Goal: Task Accomplishment & Management: Manage account settings

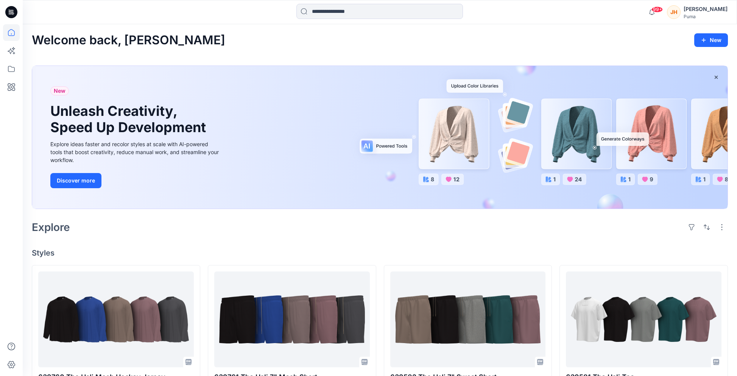
scroll to position [151, 0]
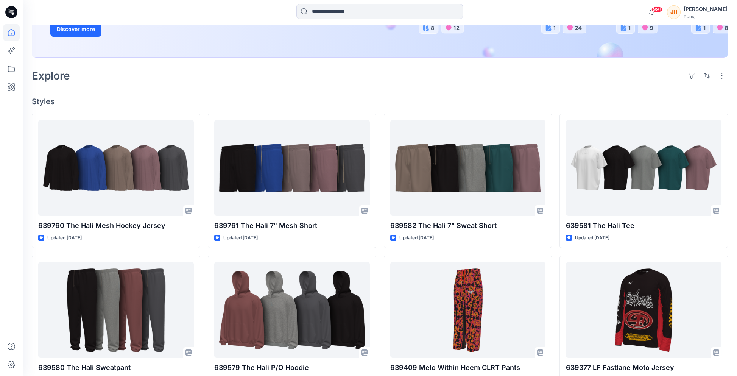
click at [700, 15] on div "Puma" at bounding box center [705, 17] width 44 height 6
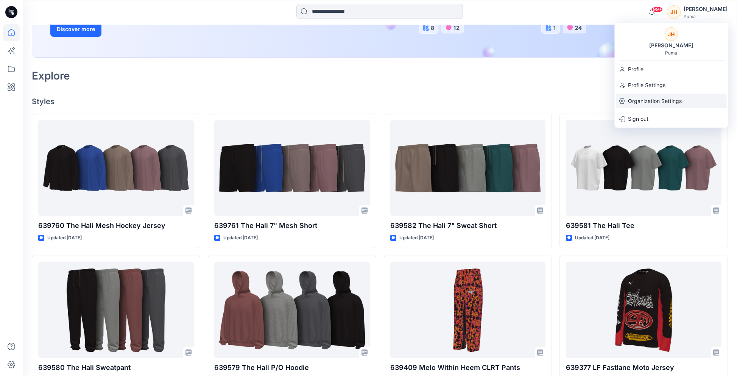
click at [648, 102] on p "Organization Settings" at bounding box center [655, 101] width 54 height 14
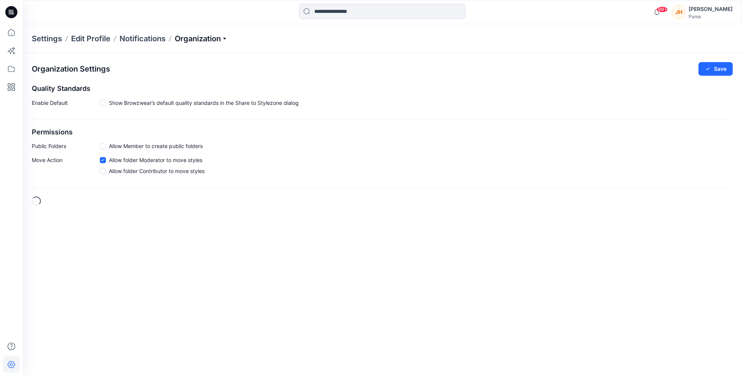
click at [228, 36] on p "Organization" at bounding box center [201, 38] width 53 height 11
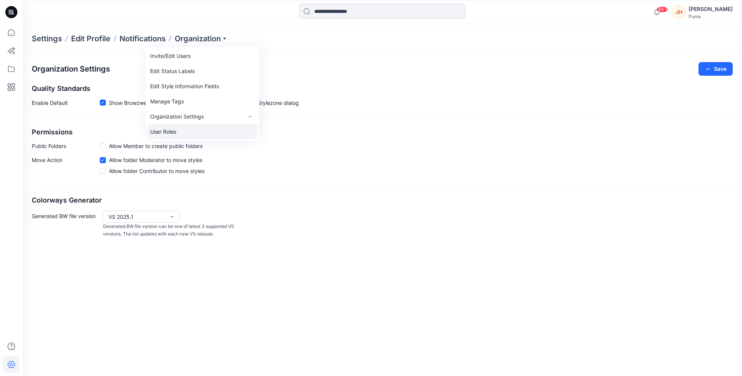
click at [195, 132] on link "User Roles" at bounding box center [202, 131] width 110 height 15
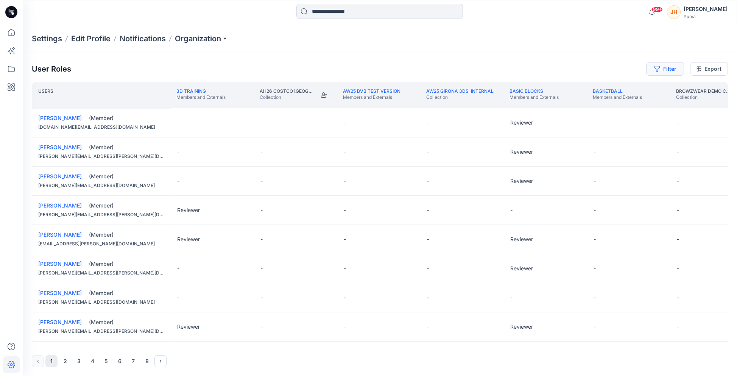
click at [660, 67] on icon "button" at bounding box center [657, 69] width 6 height 6
click at [548, 89] on div at bounding box center [550, 88] width 78 height 9
click at [655, 92] on div at bounding box center [638, 88] width 78 height 9
type input "*****"
click at [408, 64] on div "User Roles Filter Filter folders... Filter users... Export" at bounding box center [380, 69] width 696 height 14
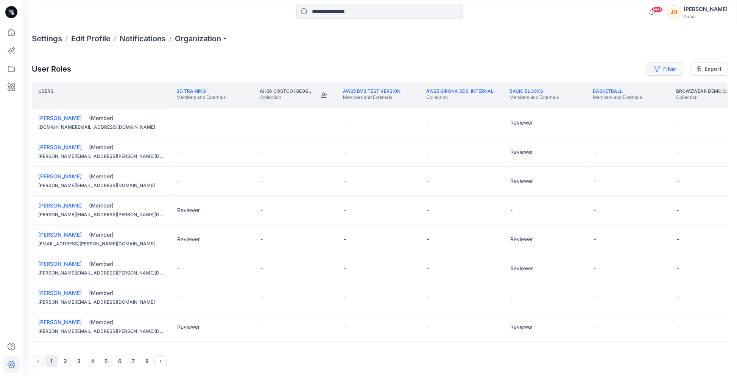
click at [665, 68] on button "Filter" at bounding box center [665, 69] width 38 height 14
click at [624, 87] on div at bounding box center [638, 88] width 78 height 9
click at [620, 55] on div "User Roles Filter Filter folders... Use Up and Down to choose options, press En…" at bounding box center [380, 214] width 714 height 323
click at [205, 34] on p "Organization" at bounding box center [201, 38] width 53 height 11
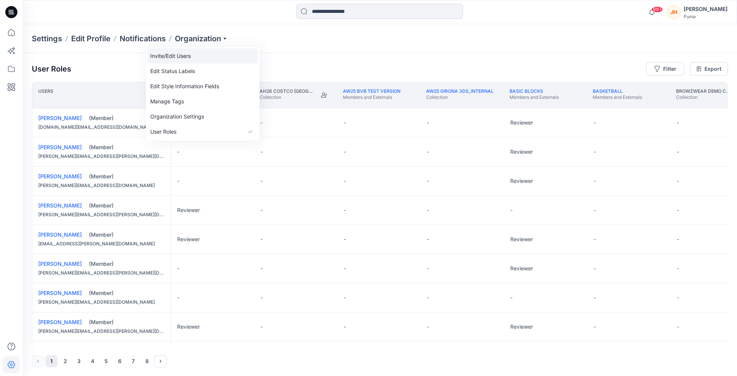
click at [196, 58] on link "Invite/Edit Users" at bounding box center [202, 55] width 110 height 15
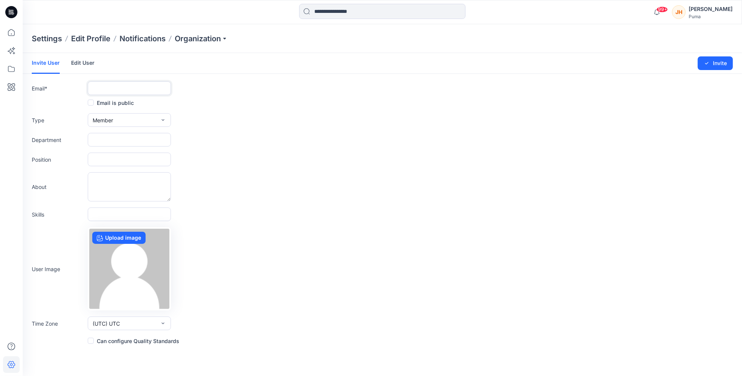
click at [132, 87] on input "text" at bounding box center [129, 88] width 83 height 14
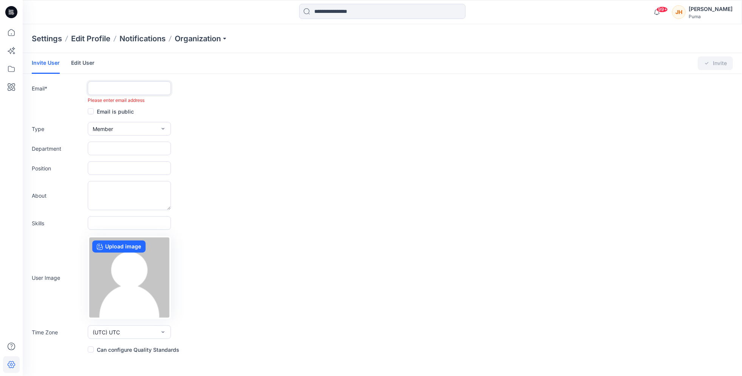
click at [124, 91] on input "text" at bounding box center [129, 88] width 83 height 14
paste input "**********"
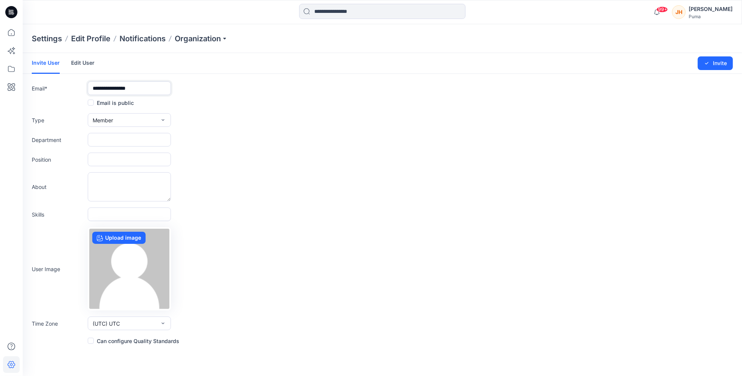
type input "**********"
click at [124, 146] on input "text" at bounding box center [129, 140] width 83 height 14
drag, startPoint x: 203, startPoint y: 132, endPoint x: 169, endPoint y: 132, distance: 34.1
click at [203, 133] on div "Department" at bounding box center [383, 140] width 702 height 14
click at [131, 138] on input "text" at bounding box center [129, 140] width 83 height 14
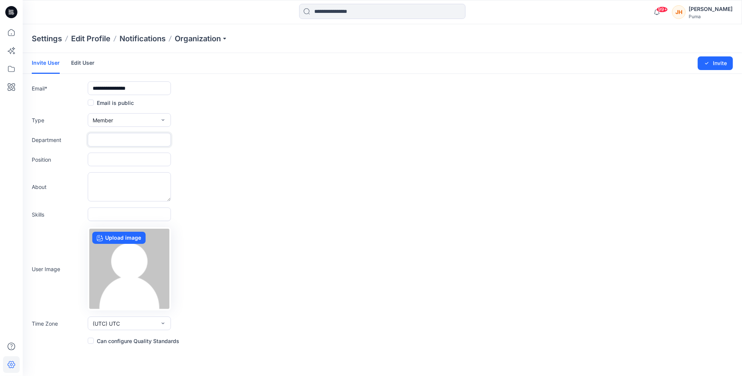
click at [120, 136] on input "text" at bounding box center [129, 140] width 83 height 14
paste input "**********"
type input "**********"
click at [129, 165] on input "text" at bounding box center [129, 159] width 83 height 14
paste input "**********"
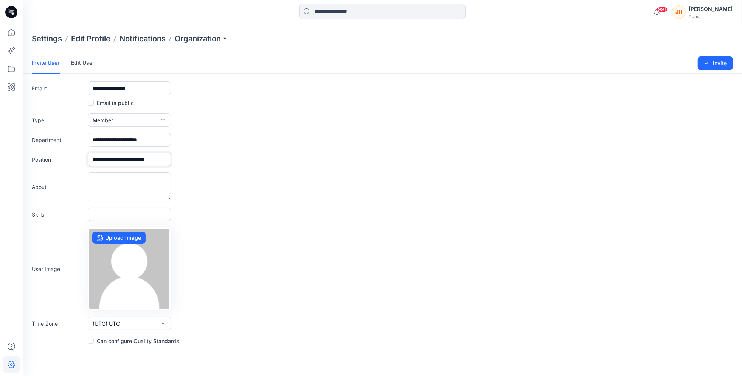
scroll to position [0, 4]
type input "**********"
click at [271, 168] on form "**********" at bounding box center [383, 199] width 720 height 292
click at [712, 64] on button "Invite" at bounding box center [715, 63] width 35 height 14
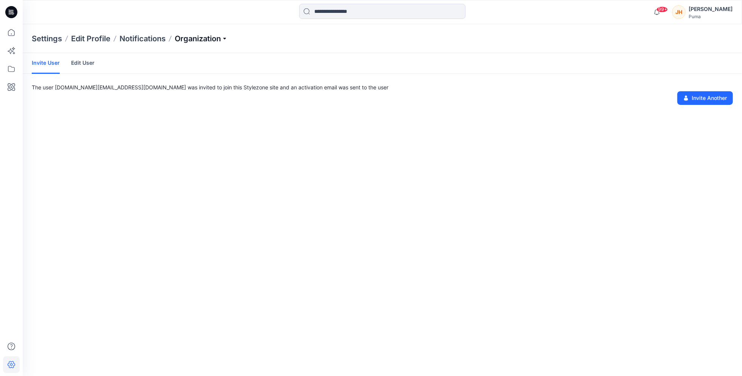
click at [206, 37] on p "Organization" at bounding box center [201, 38] width 53 height 11
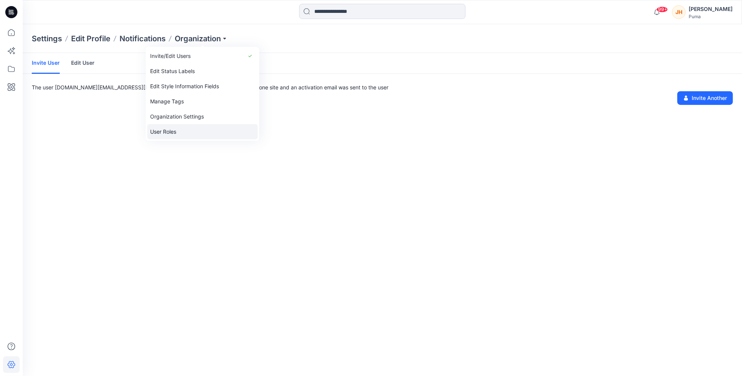
click at [185, 128] on link "User Roles" at bounding box center [202, 131] width 110 height 15
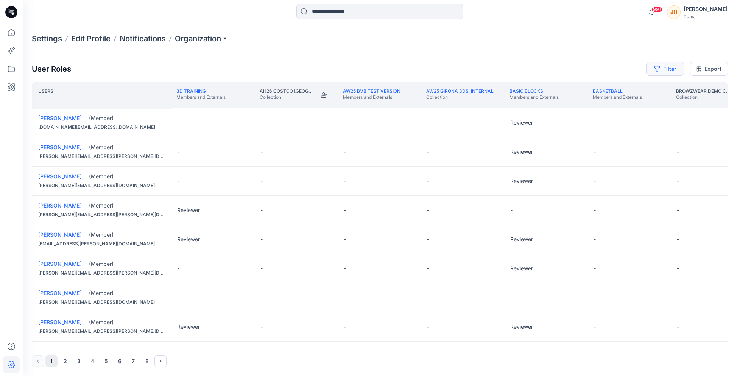
click at [655, 72] on icon "button" at bounding box center [657, 69] width 6 height 6
click at [622, 87] on div at bounding box center [638, 88] width 78 height 9
type input "*****"
click at [619, 103] on p "[PERSON_NAME]" at bounding box center [634, 108] width 43 height 10
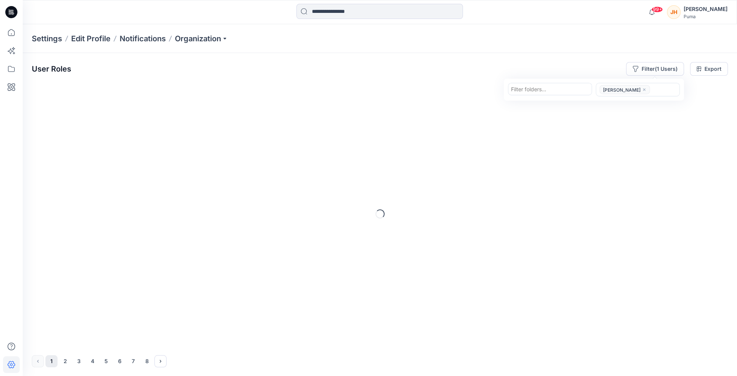
click at [556, 90] on div at bounding box center [550, 88] width 78 height 9
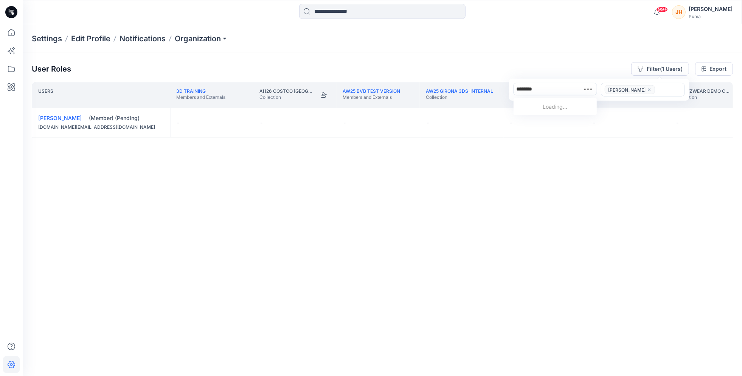
type input "*********"
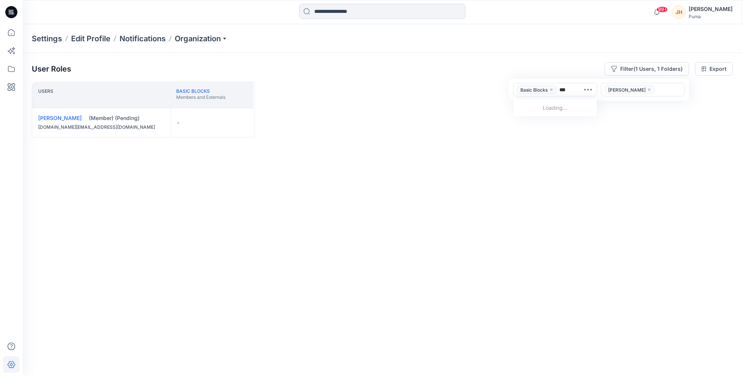
type input "****"
click at [241, 123] on button "Edit Role" at bounding box center [242, 123] width 14 height 14
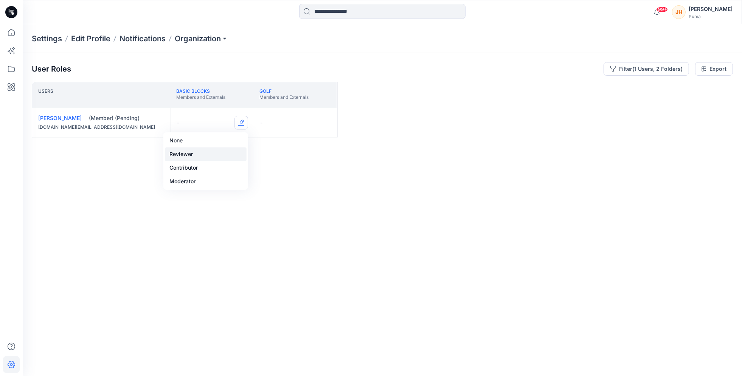
click at [232, 152] on button "Reviewer" at bounding box center [206, 154] width 82 height 14
click at [324, 125] on button "Edit Role" at bounding box center [325, 123] width 14 height 14
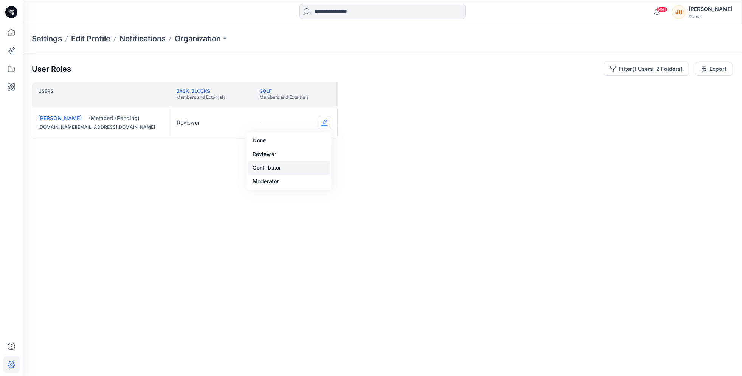
click at [308, 166] on button "Contributor" at bounding box center [289, 168] width 82 height 14
click at [267, 165] on div "Users Basic Blocks Members and Externals Golf Members and Externals [PERSON_NAM…" at bounding box center [383, 214] width 702 height 264
click at [252, 149] on div "Users Basic Blocks Members and Externals Golf Members and Externals [PERSON_NAM…" at bounding box center [383, 214] width 702 height 264
click at [640, 72] on button "Filter (1 Users, 2 Folders)" at bounding box center [647, 69] width 86 height 14
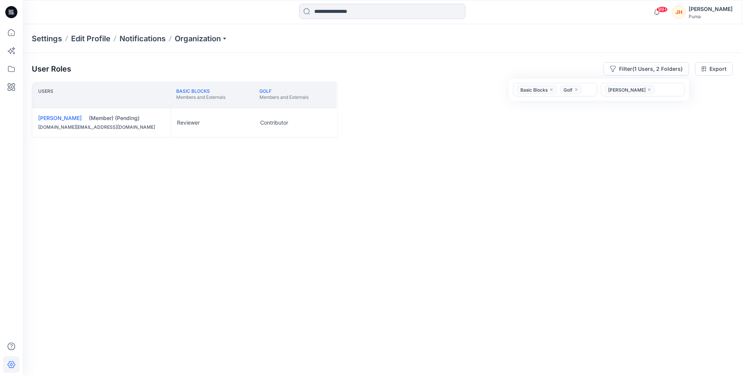
click at [577, 89] on icon "close" at bounding box center [576, 89] width 5 height 5
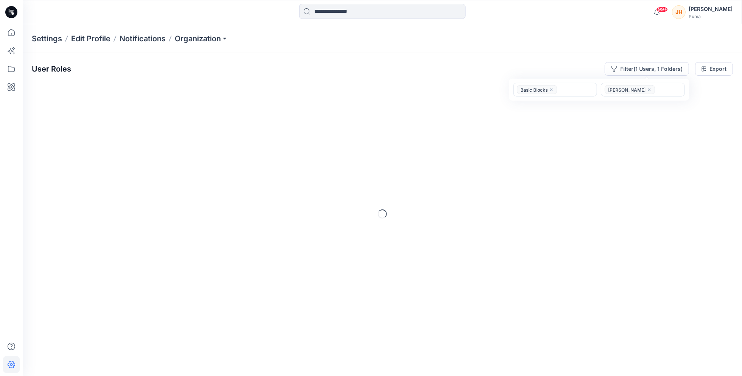
click at [552, 90] on icon "close" at bounding box center [552, 90] width 2 height 2
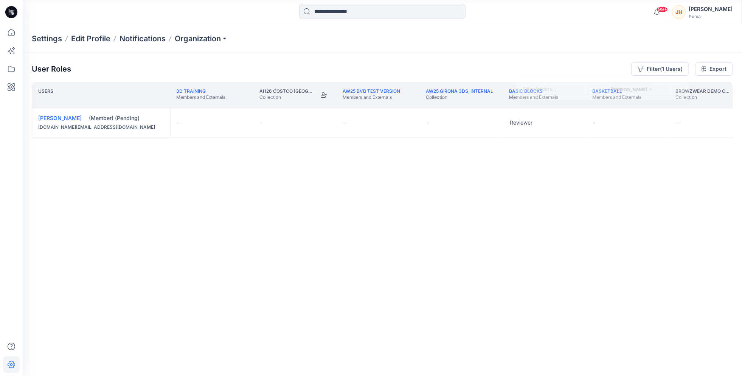
click at [545, 54] on div "User Roles Filter (1 Users) Filter folders... [PERSON_NAME] Export Users 3D Tra…" at bounding box center [383, 204] width 720 height 302
drag, startPoint x: 488, startPoint y: 185, endPoint x: 406, endPoint y: 159, distance: 86.2
click at [406, 159] on div "Users 3D Training Members and Externals AH26 Costco USA Collection AW25 BVB tes…" at bounding box center [383, 214] width 702 height 264
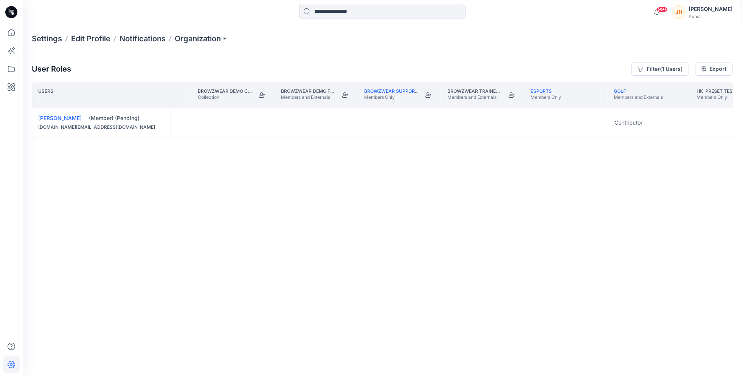
scroll to position [0, 534]
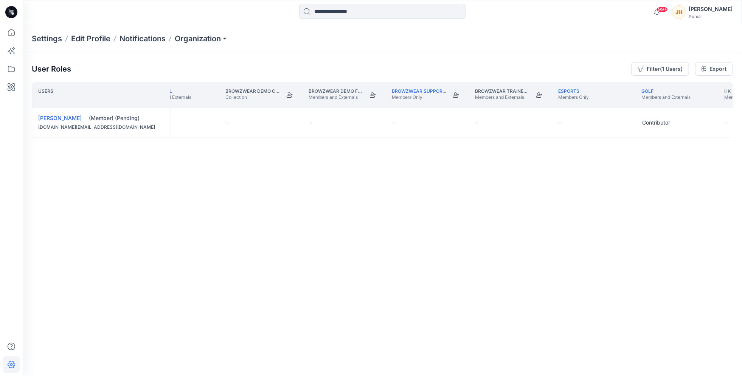
drag, startPoint x: 399, startPoint y: 198, endPoint x: 356, endPoint y: 174, distance: 48.6
click at [356, 174] on div "Users Basic Blocks Members and Externals Basketball Members and Externals Browz…" at bounding box center [383, 214] width 702 height 264
click at [11, 67] on icon at bounding box center [11, 69] width 7 height 6
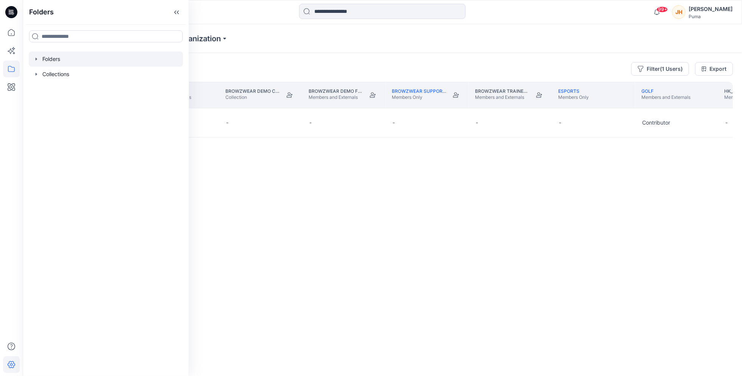
click at [34, 58] on icon "button" at bounding box center [36, 59] width 6 height 6
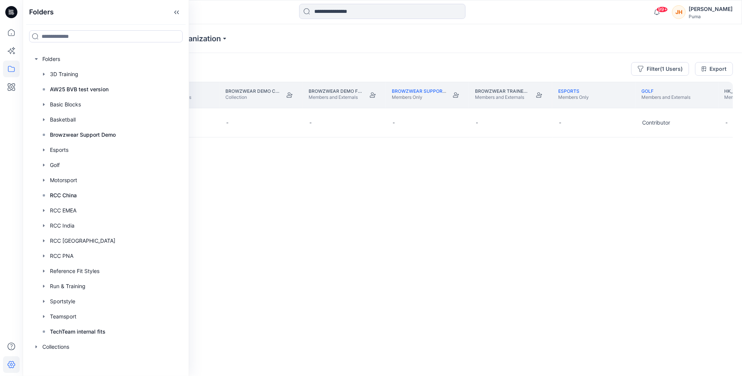
click at [227, 175] on div "Users Basic Blocks Members and Externals Basketball Members and Externals Browz…" at bounding box center [383, 214] width 702 height 264
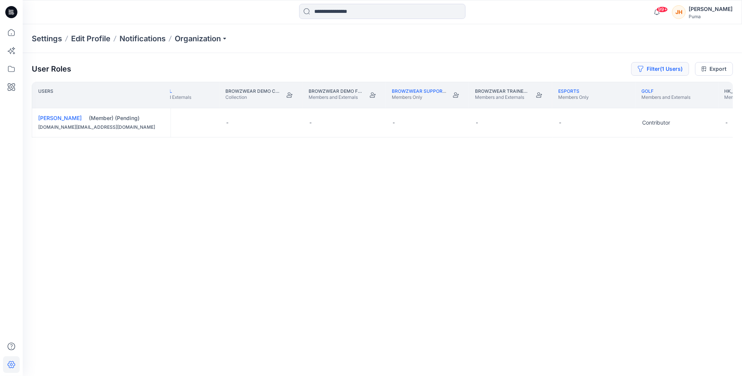
click at [652, 64] on button "Filter (1 Users)" at bounding box center [661, 69] width 58 height 14
click at [572, 90] on div at bounding box center [555, 88] width 78 height 9
type input "*****"
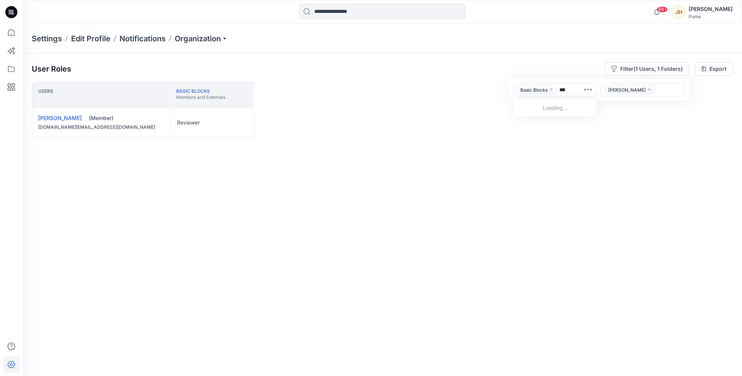
type input "****"
type input "***"
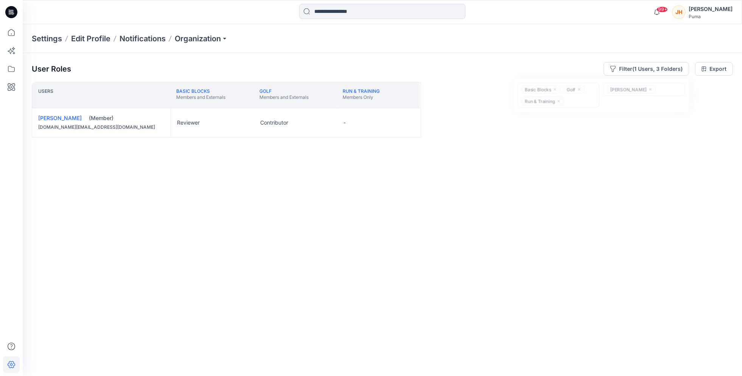
click at [403, 47] on div "Settings Edit Profile Notifications Organization" at bounding box center [383, 38] width 720 height 29
click at [370, 123] on div "-" at bounding box center [379, 122] width 83 height 29
click at [407, 122] on button "Edit Role" at bounding box center [408, 123] width 14 height 14
click at [370, 167] on button "Contributor" at bounding box center [372, 168] width 82 height 14
click at [487, 152] on div "Users Basic Blocks Members and Externals Golf Members and Externals Run & Train…" at bounding box center [383, 214] width 702 height 264
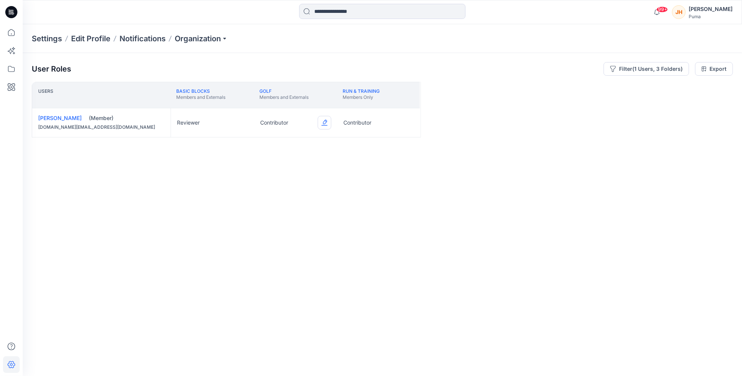
click at [322, 121] on button "Edit Role" at bounding box center [325, 123] width 14 height 14
click at [292, 142] on button "None" at bounding box center [289, 141] width 82 height 14
click at [290, 166] on div "Users Basic Blocks Members and Externals Golf Members and Externals Run & Train…" at bounding box center [383, 214] width 702 height 264
